Goal: Task Accomplishment & Management: Manage account settings

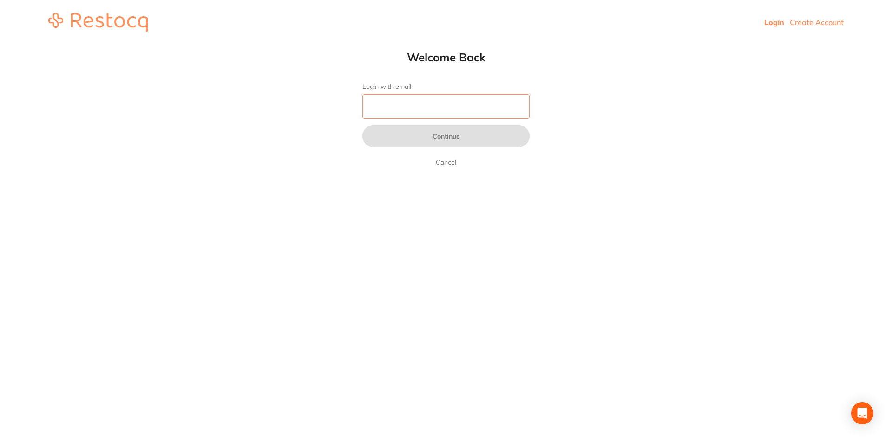
type input "[EMAIL_ADDRESS][DOMAIN_NAME]"
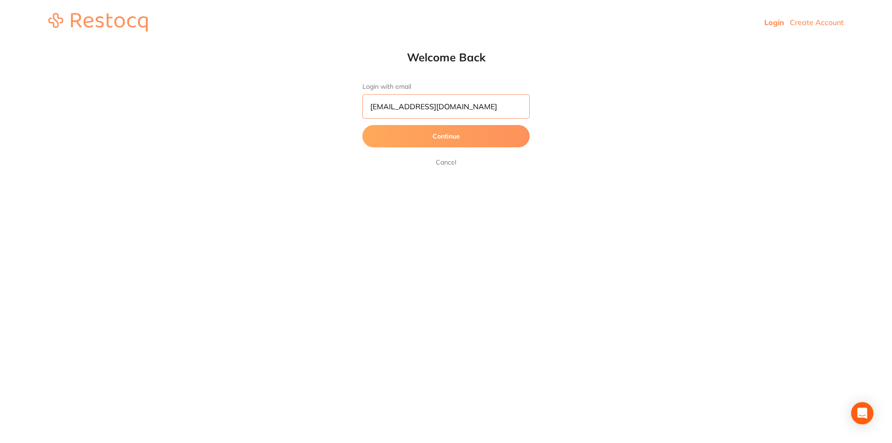
click at [490, 101] on input "[EMAIL_ADDRESS][DOMAIN_NAME]" at bounding box center [445, 106] width 167 height 24
click at [381, 138] on button "Continue" at bounding box center [445, 136] width 167 height 22
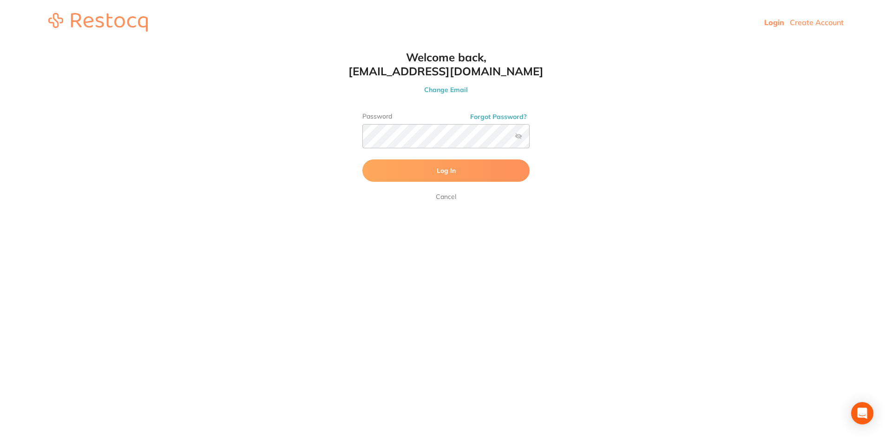
click at [425, 172] on button "Log In" at bounding box center [445, 170] width 167 height 22
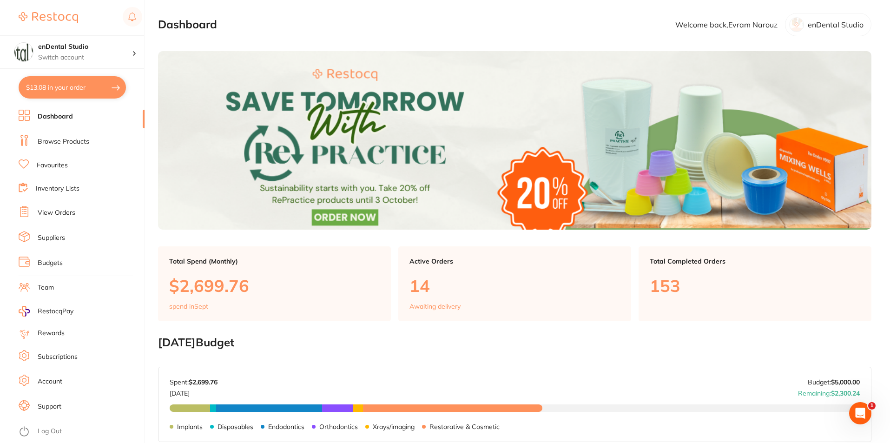
click at [108, 87] on button "$13.08 in your order" at bounding box center [72, 87] width 107 height 22
checkbox input "true"
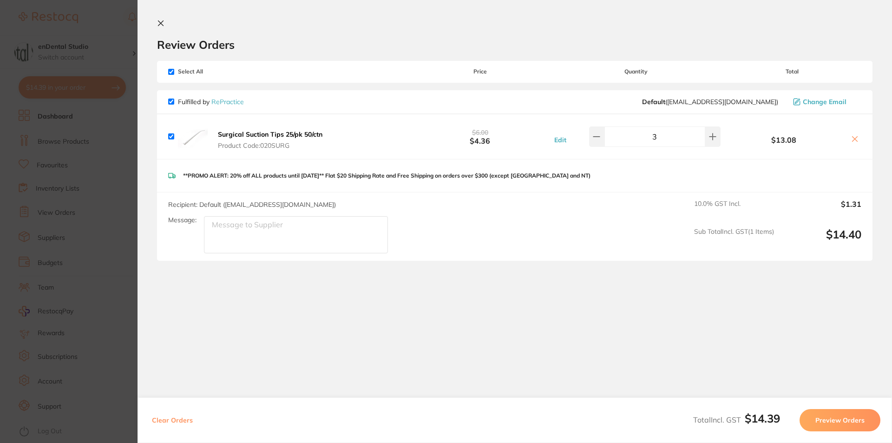
click at [131, 142] on section "Update RRP Set your pre negotiated price for this item. Item Agreed RRP (excl. …" at bounding box center [446, 221] width 892 height 443
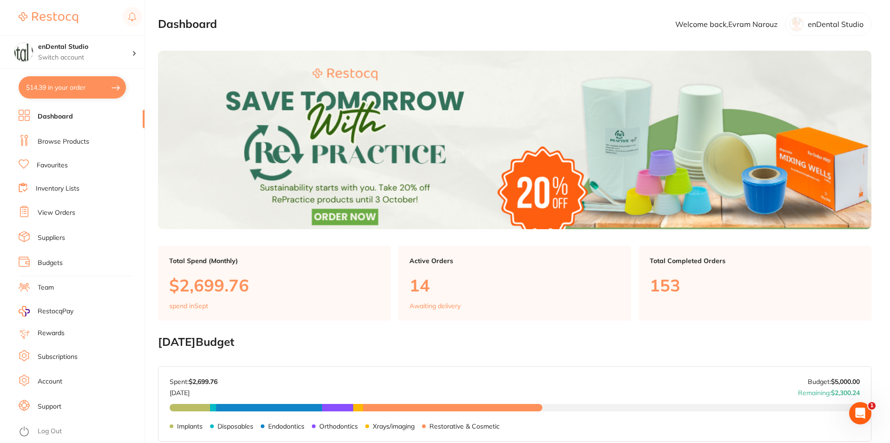
click at [39, 210] on link "View Orders" at bounding box center [57, 212] width 38 height 9
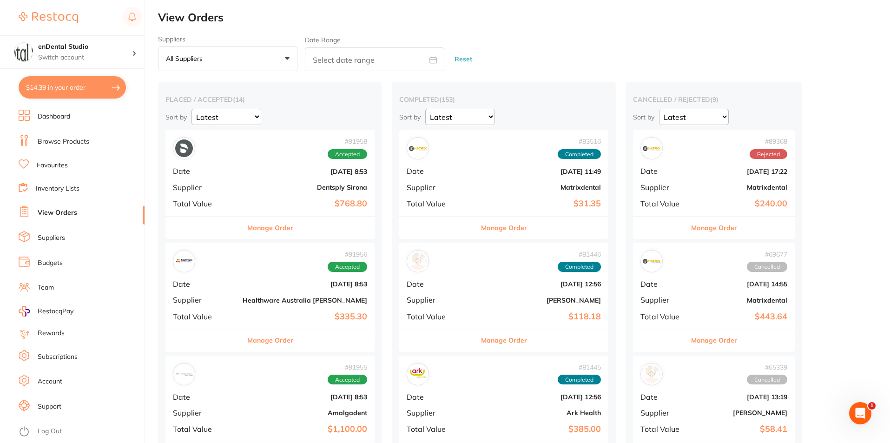
click at [247, 233] on button "Manage Order" at bounding box center [270, 228] width 46 height 22
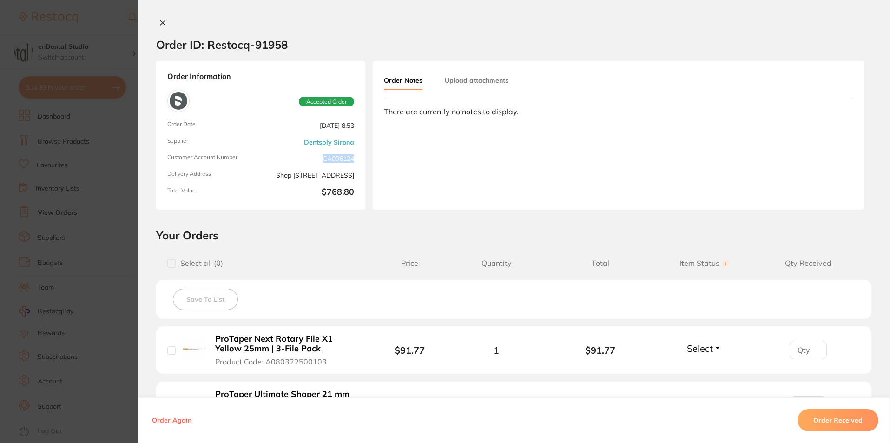
drag, startPoint x: 320, startPoint y: 152, endPoint x: 353, endPoint y: 150, distance: 33.0
click at [354, 150] on div "Order Information Accepted Order Order Date [DATE] 8:53 Supplier Dentsply Siron…" at bounding box center [260, 135] width 209 height 149
